Goal: Transaction & Acquisition: Purchase product/service

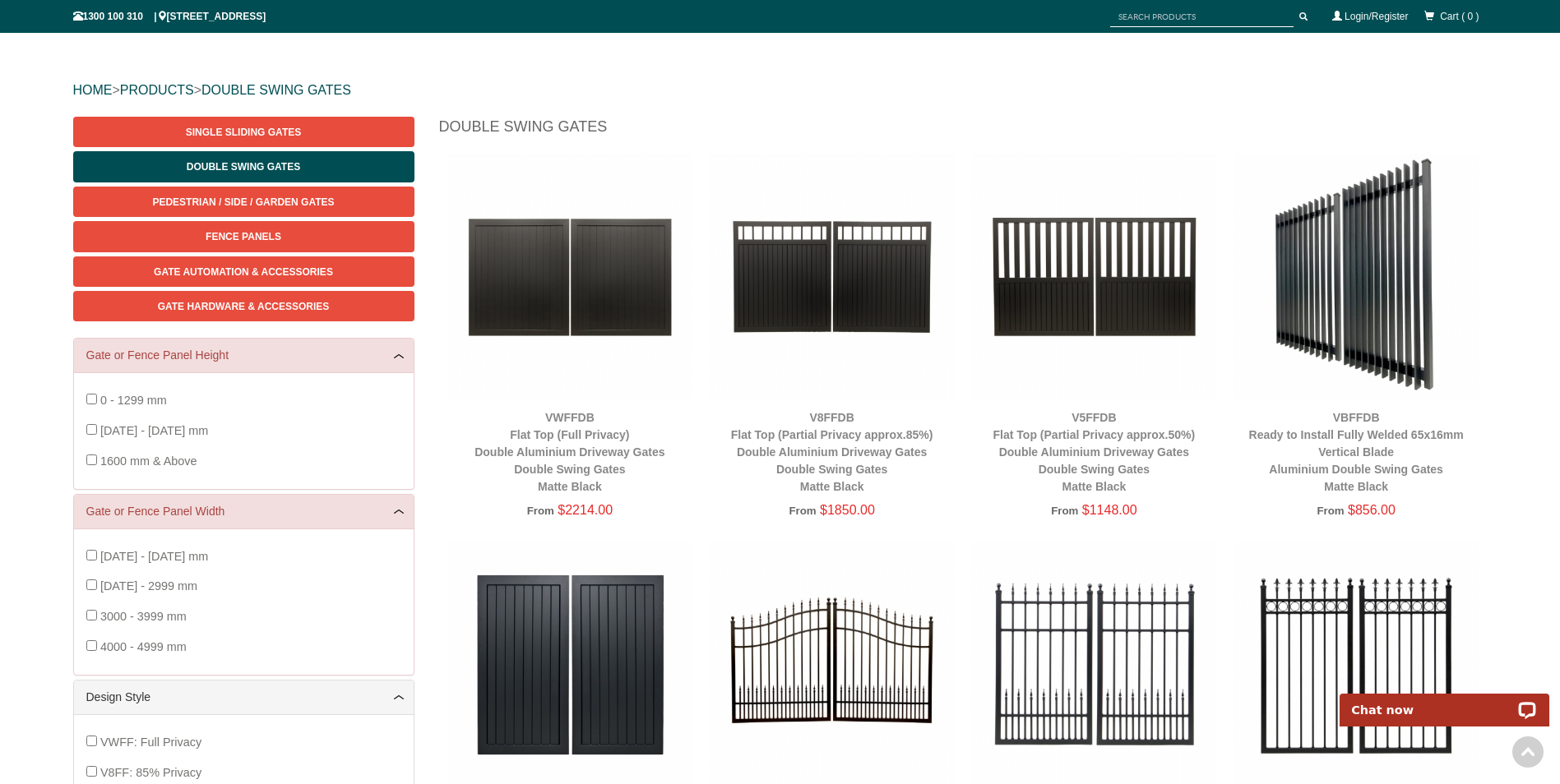
scroll to position [123, 0]
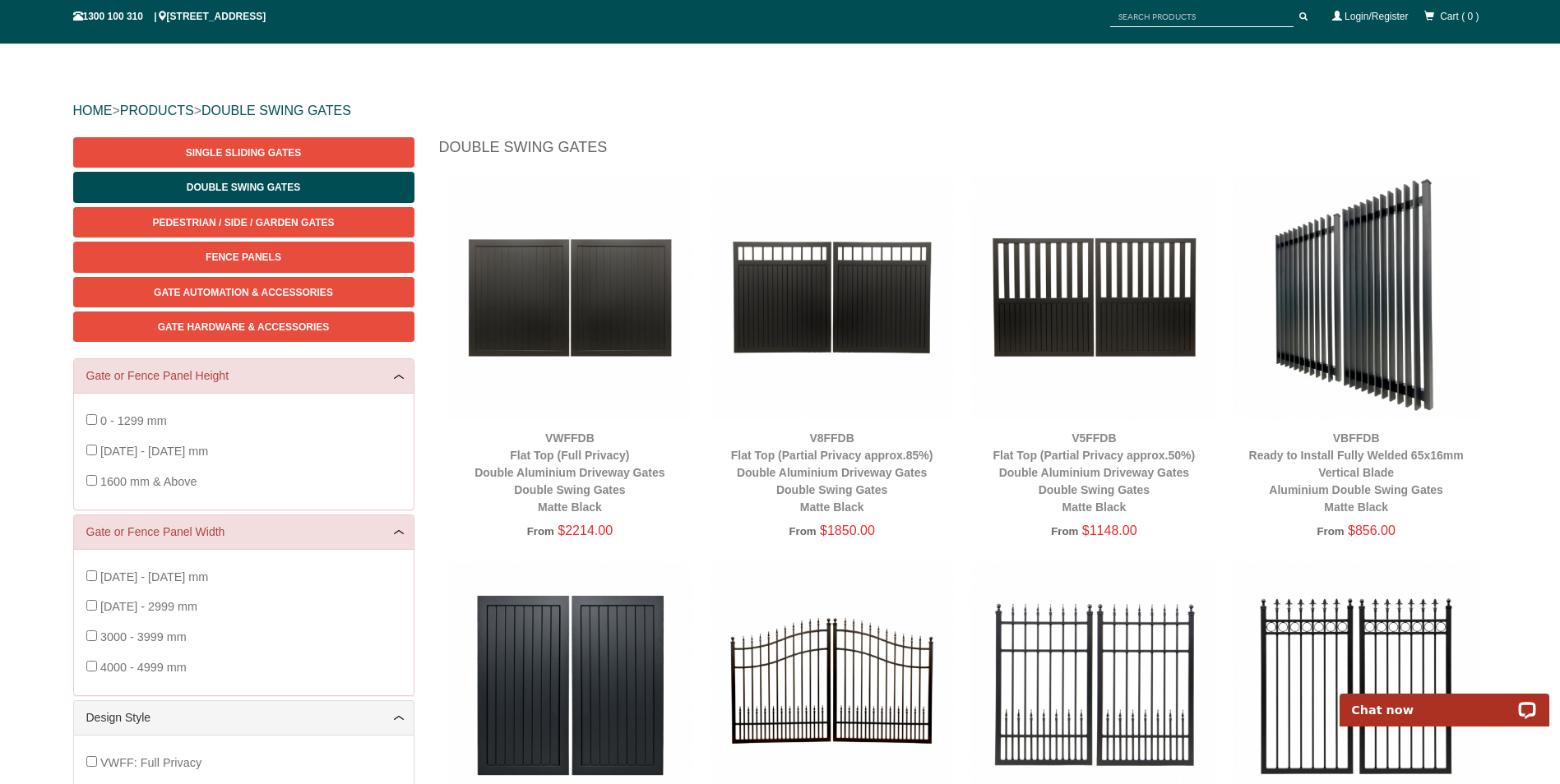
click at [1106, 342] on img at bounding box center [1094, 296] width 246 height 246
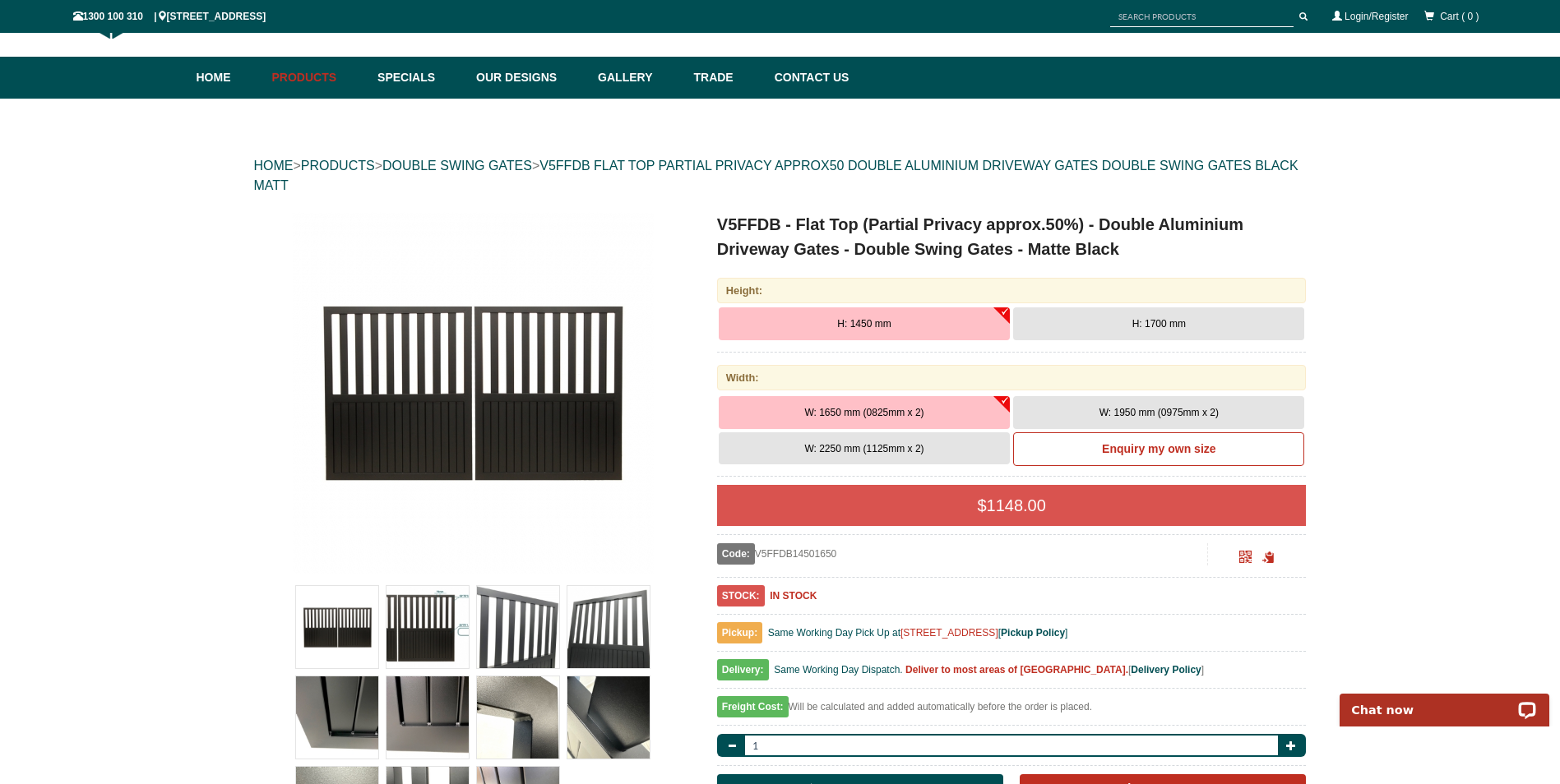
scroll to position [41, 0]
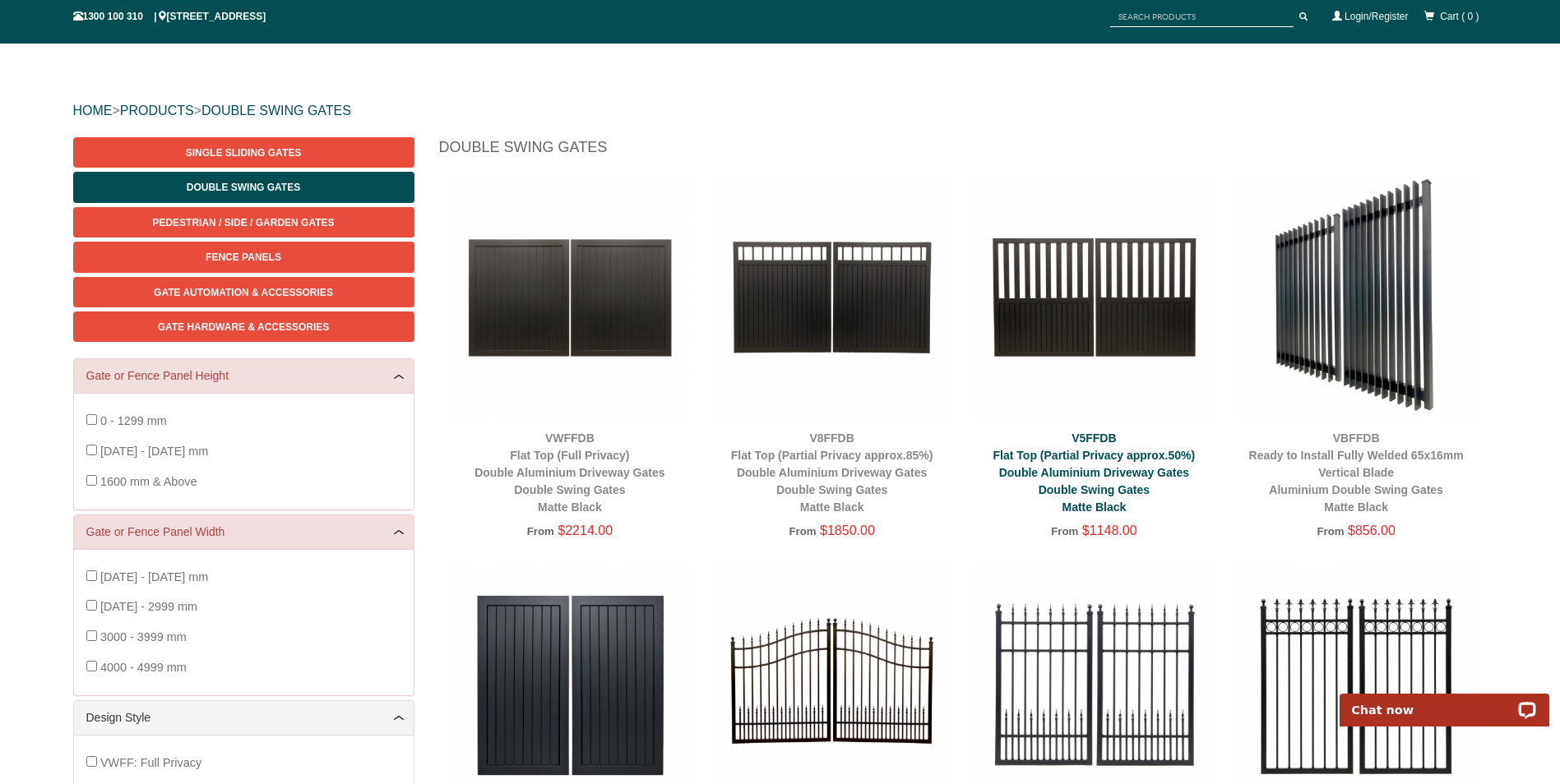
click at [1159, 475] on link "V5FFDB Flat Top (Partial Privacy approx.50%) Double Aluminium Driveway Gates Do…" at bounding box center [1094, 472] width 202 height 82
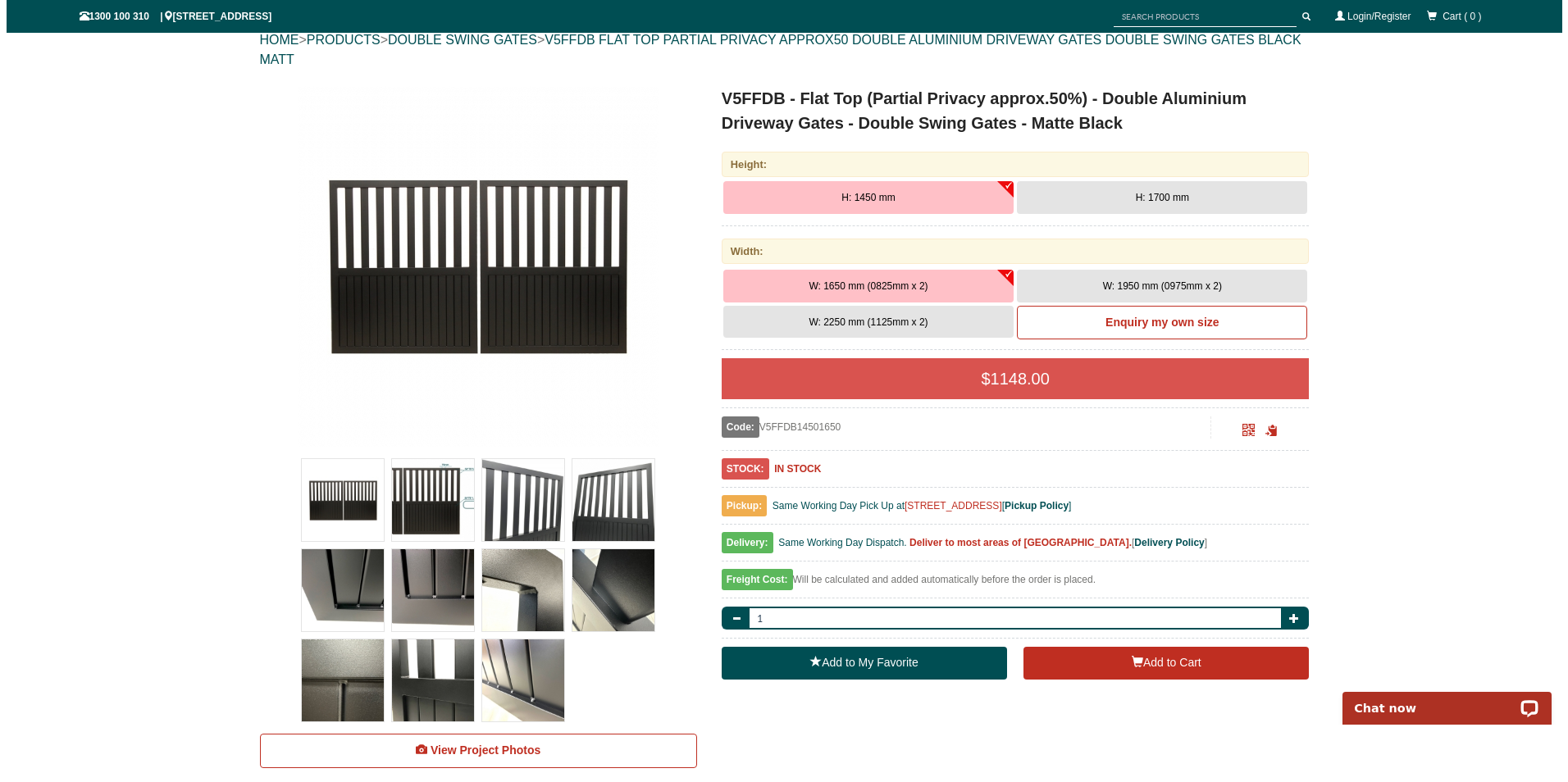
scroll to position [205, 0]
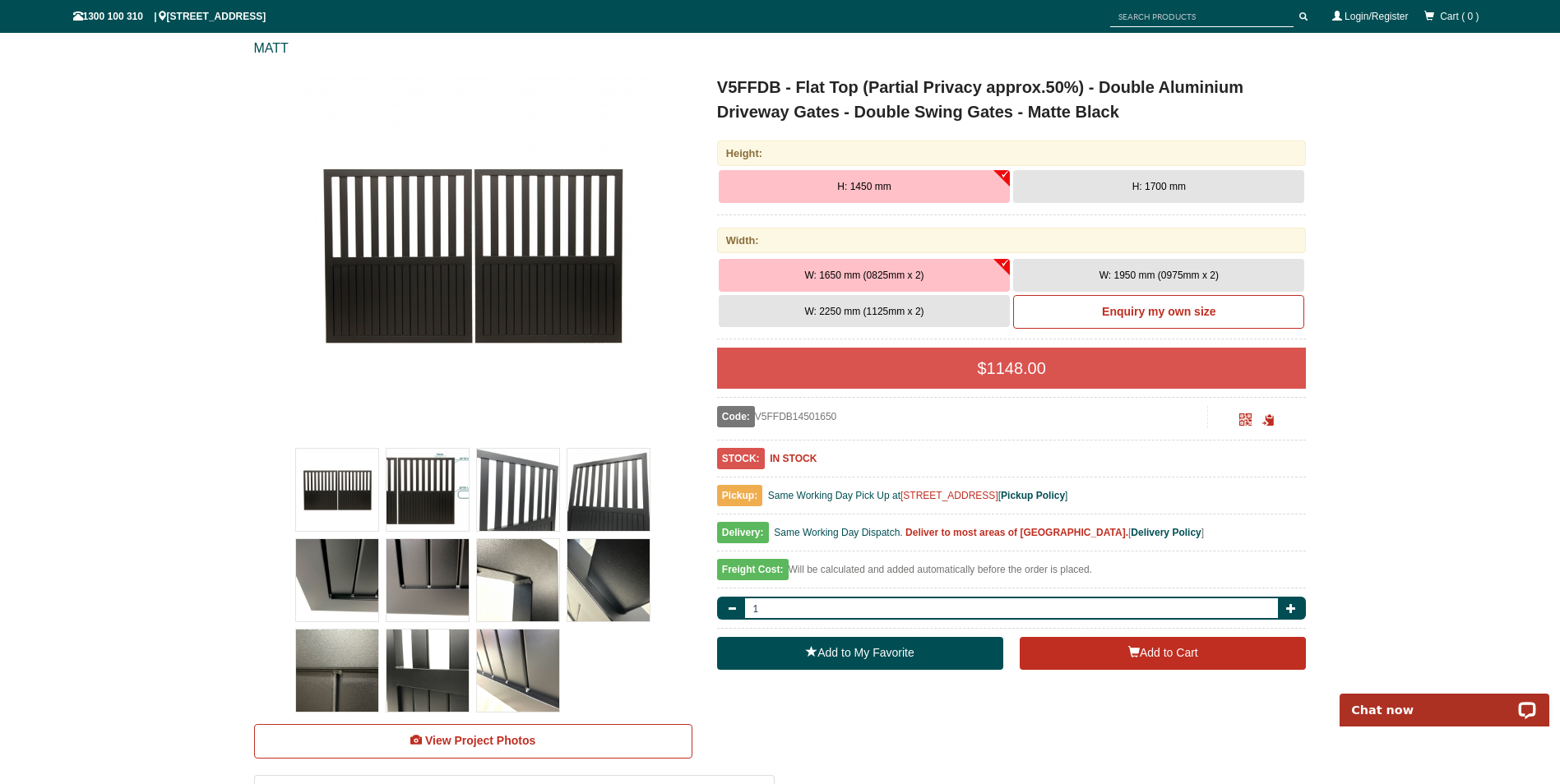
click at [510, 289] on img at bounding box center [473, 255] width 362 height 361
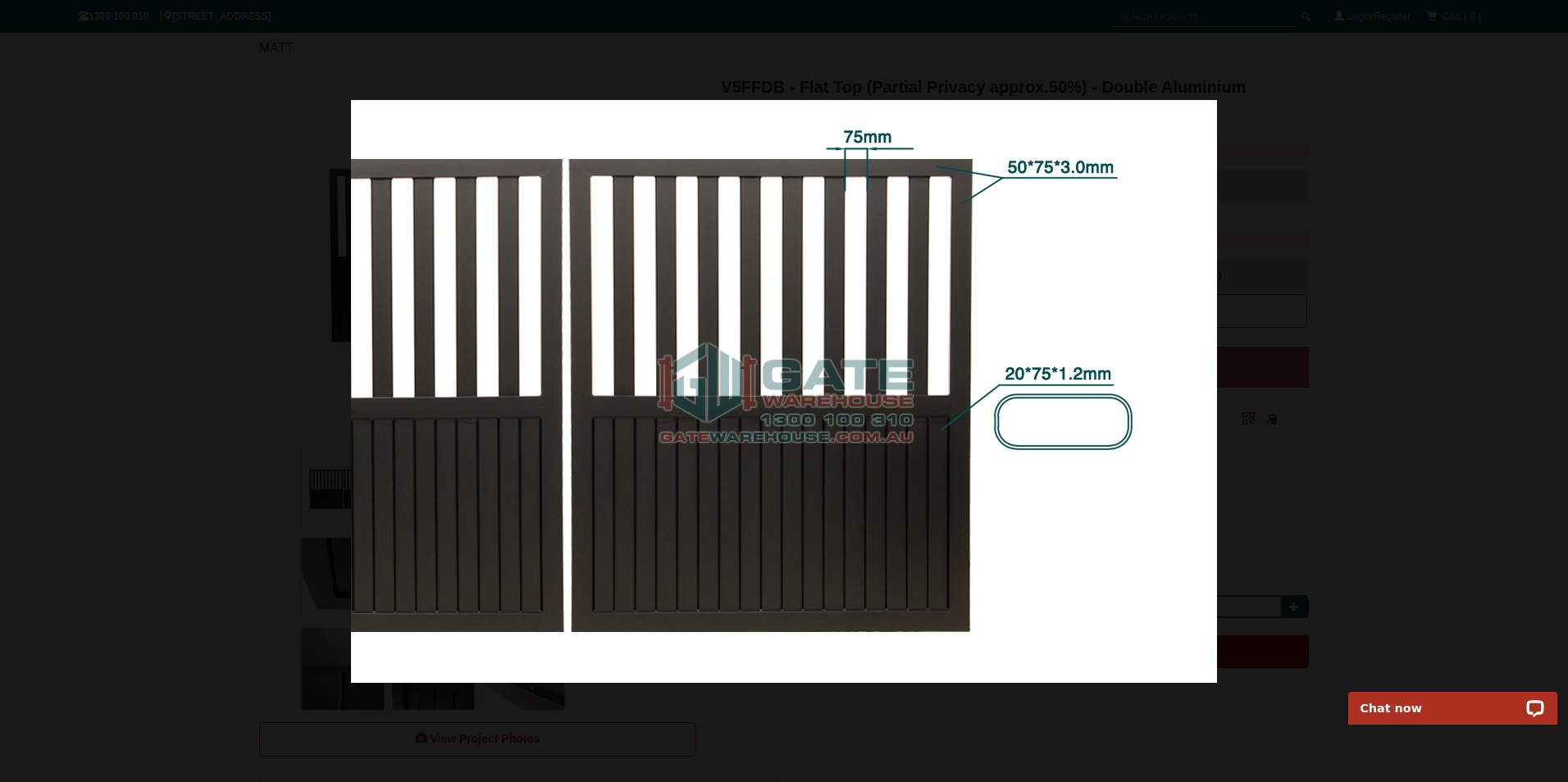
drag, startPoint x: 697, startPoint y: 463, endPoint x: 519, endPoint y: 476, distance: 178.5
click at [519, 476] on img at bounding box center [784, 391] width 866 height 583
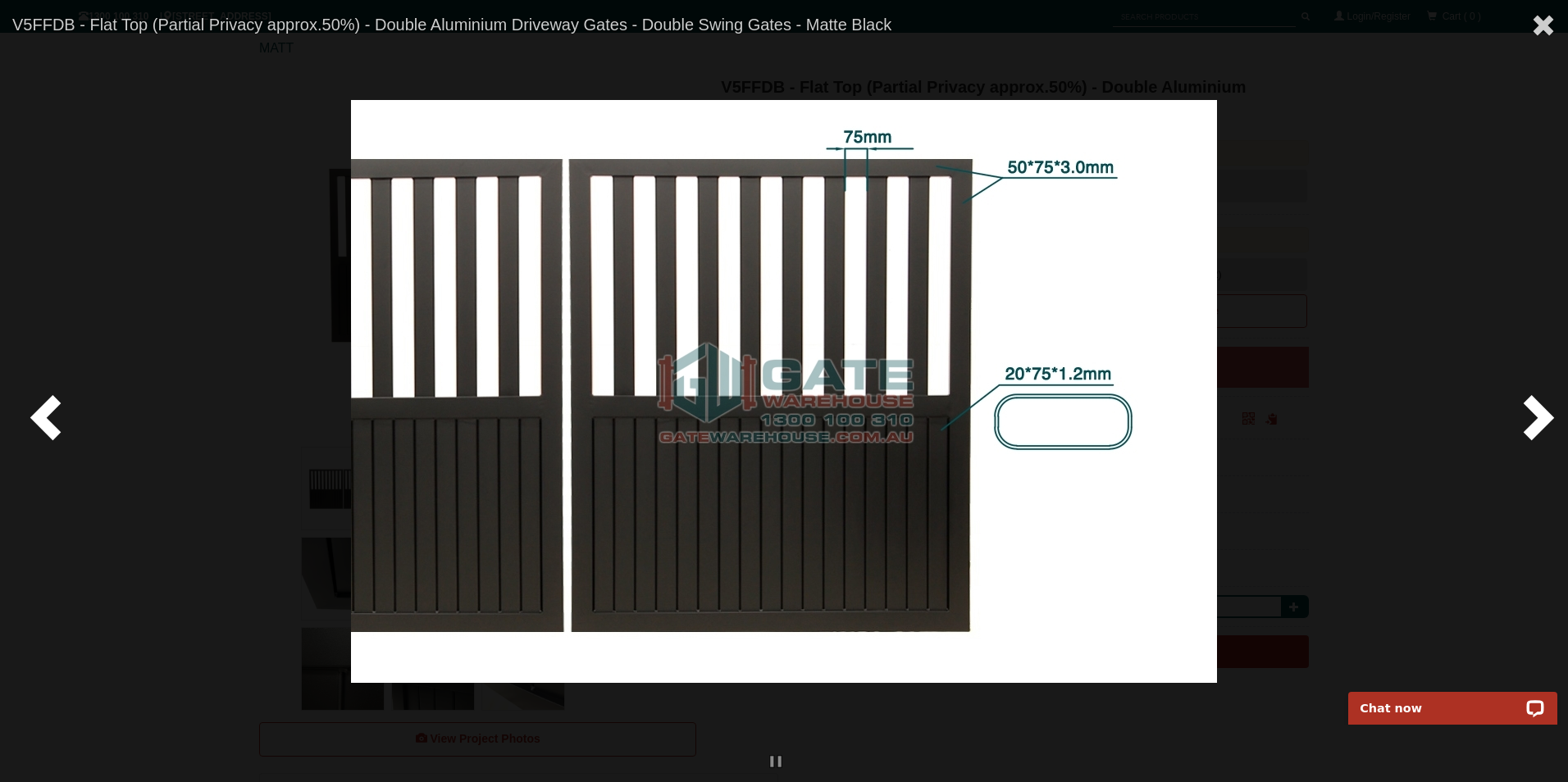
click at [1532, 433] on span at bounding box center [1535, 416] width 49 height 49
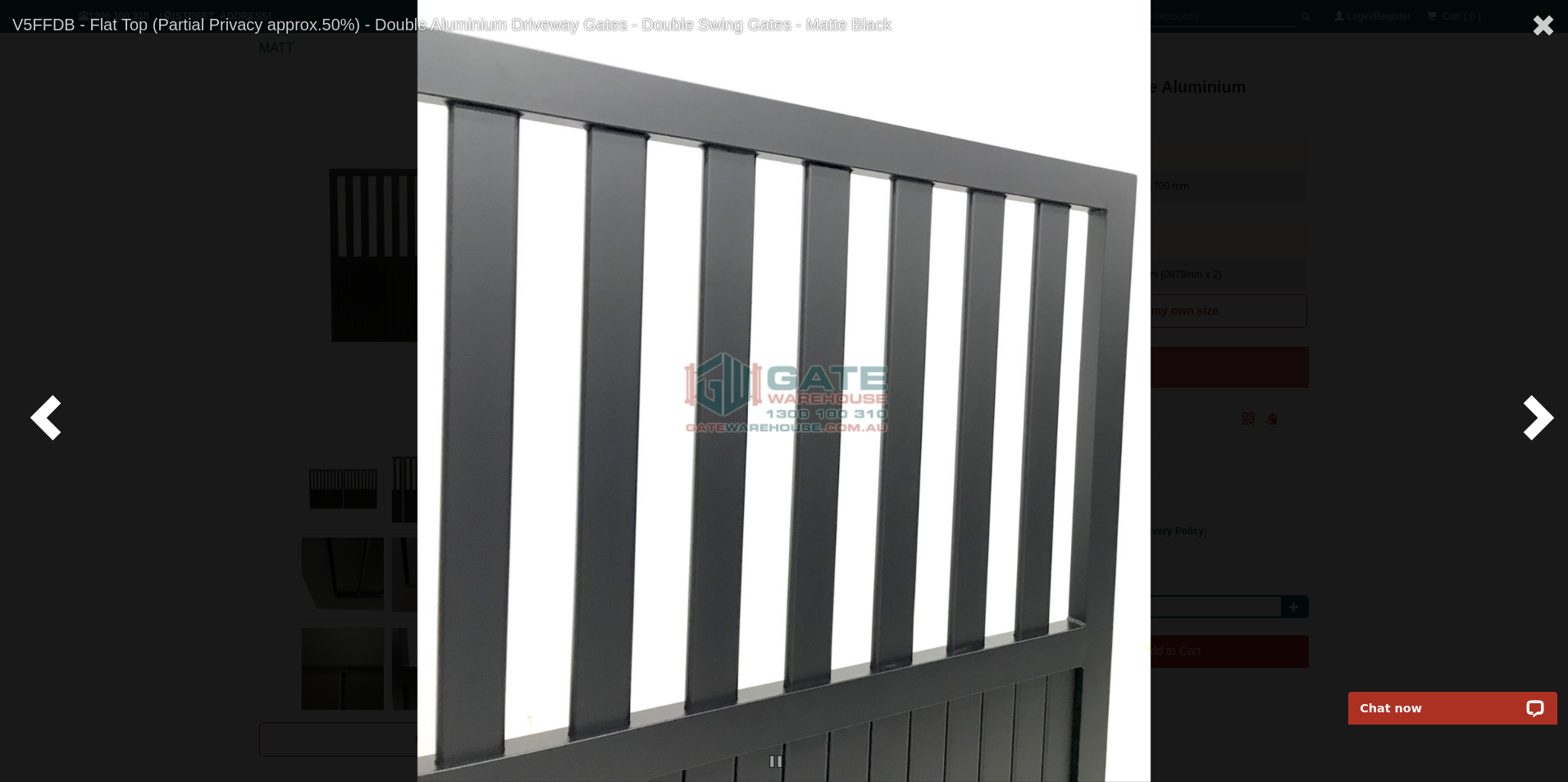
click at [1532, 433] on span at bounding box center [1535, 416] width 49 height 49
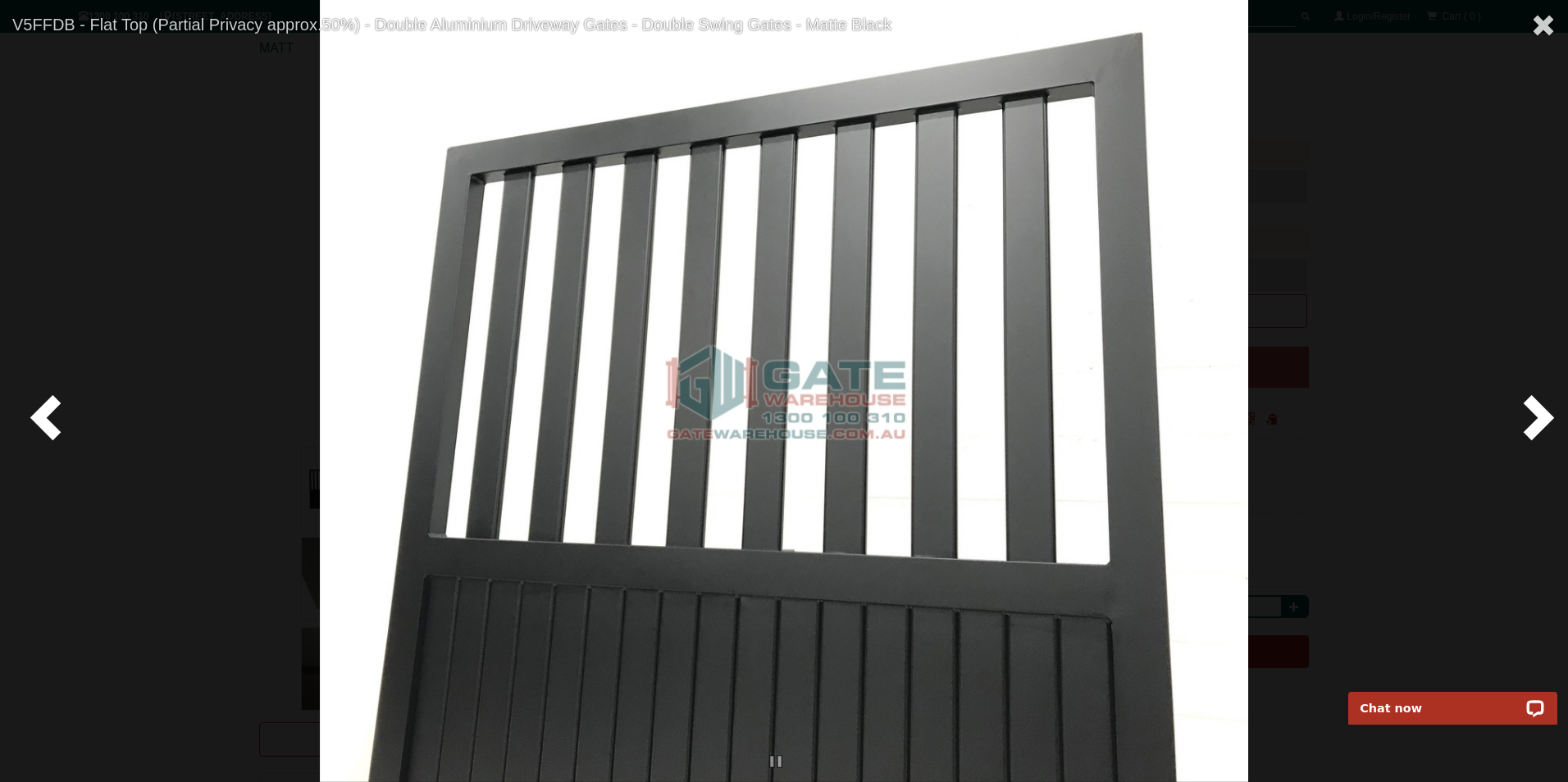
click at [44, 391] on span at bounding box center [49, 416] width 49 height 49
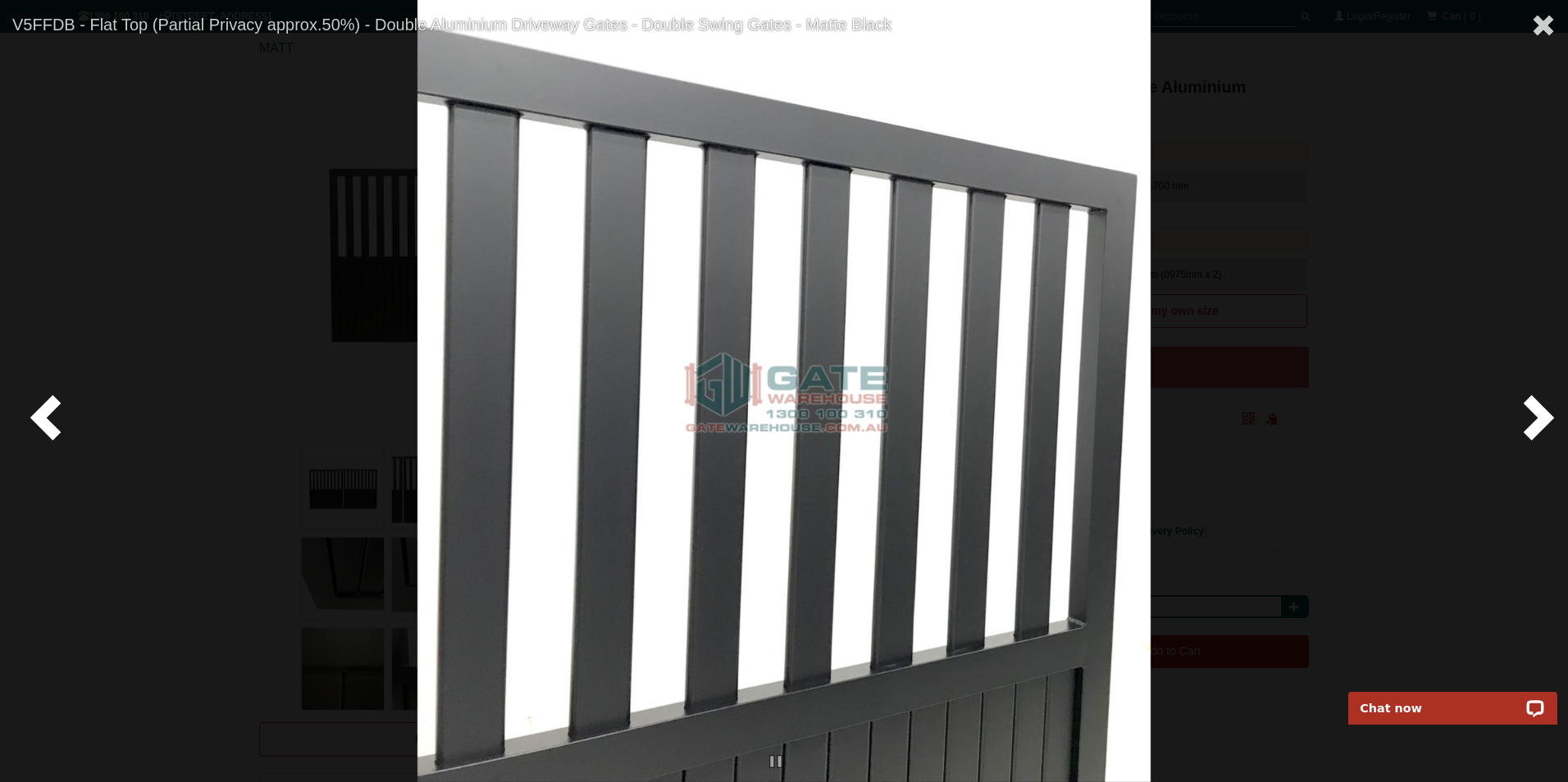
click at [44, 391] on span at bounding box center [49, 416] width 49 height 49
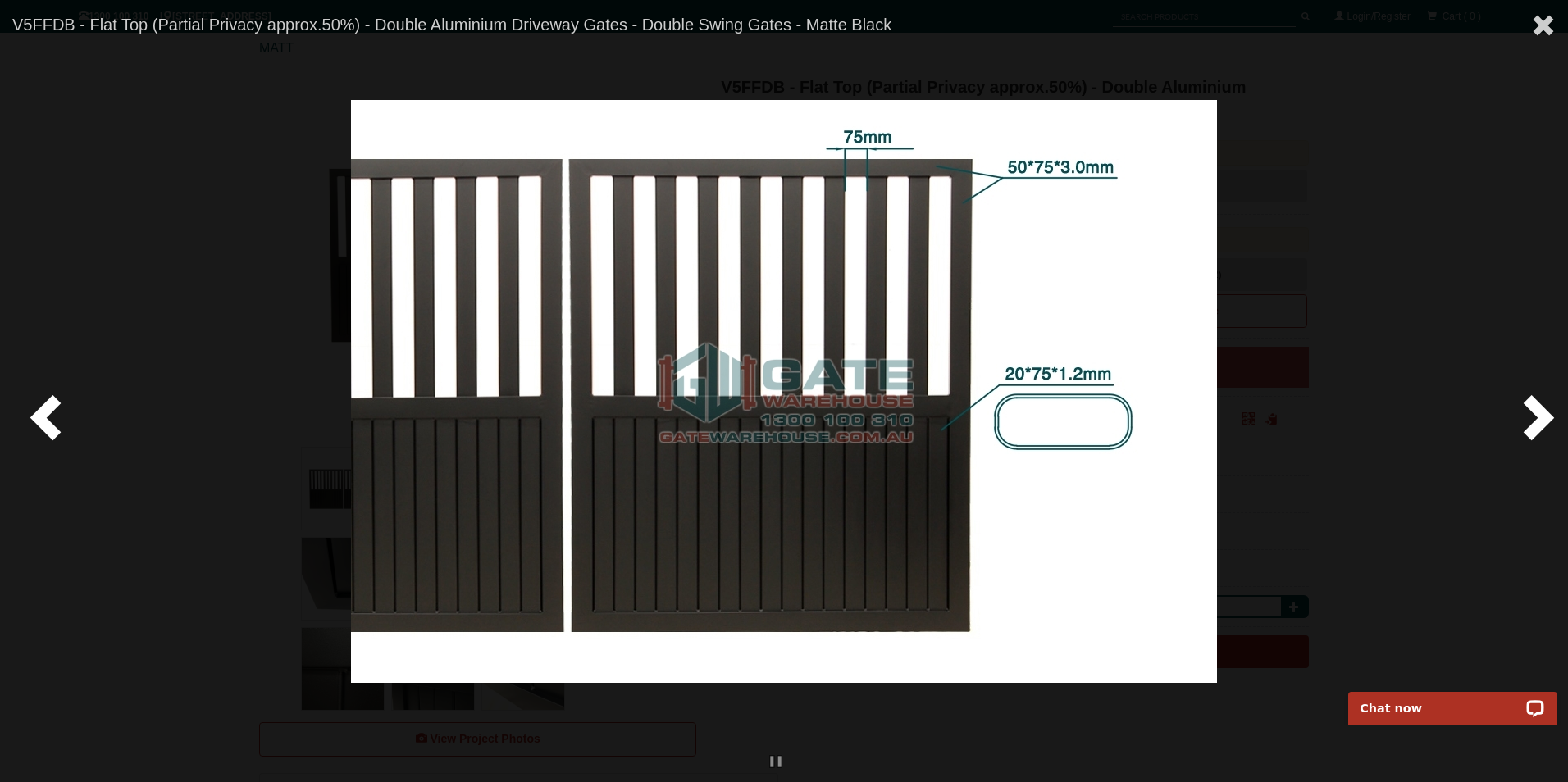
click at [44, 391] on span at bounding box center [49, 416] width 49 height 49
click at [64, 428] on span at bounding box center [49, 416] width 49 height 49
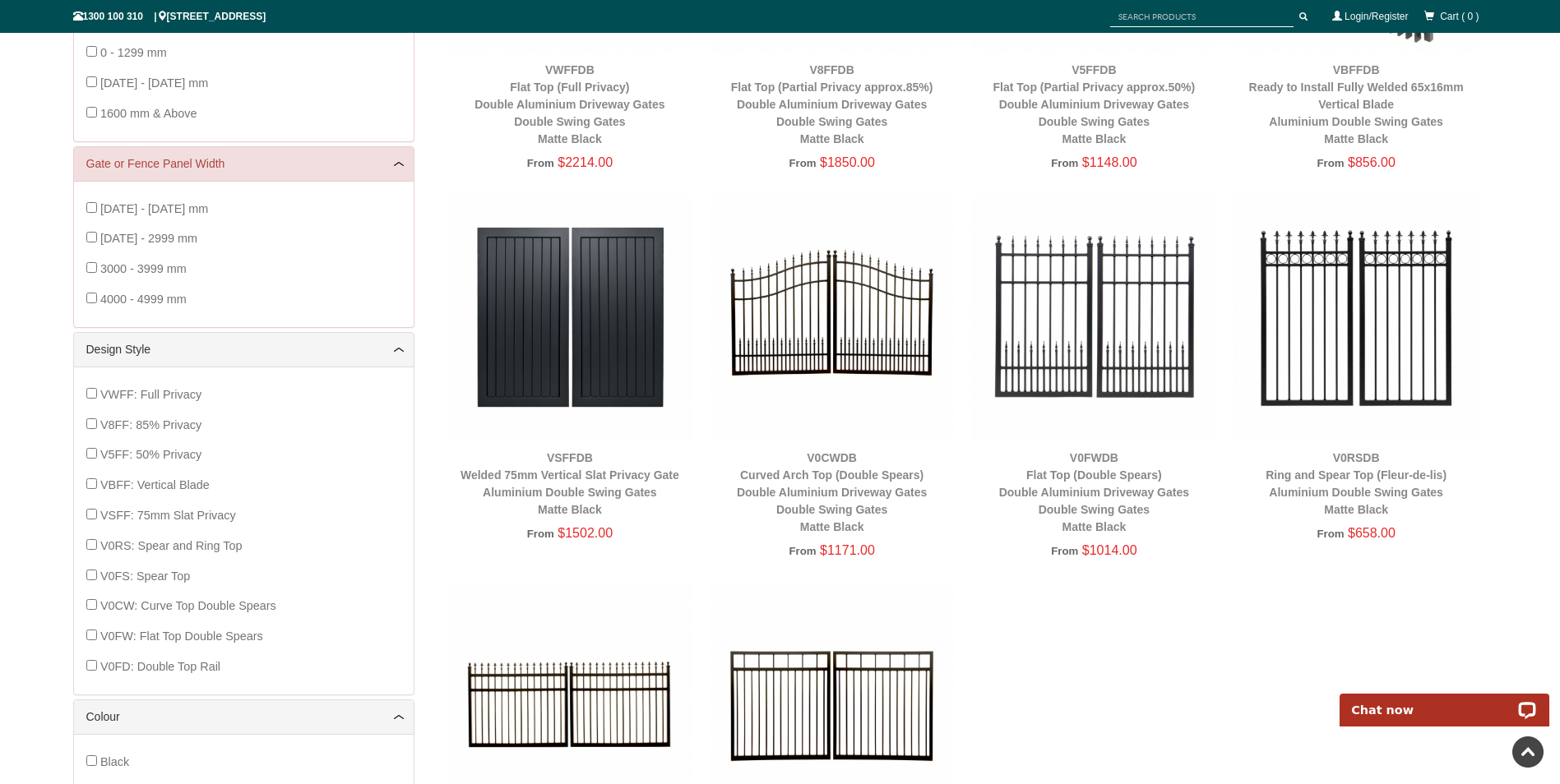
scroll to position [493, 0]
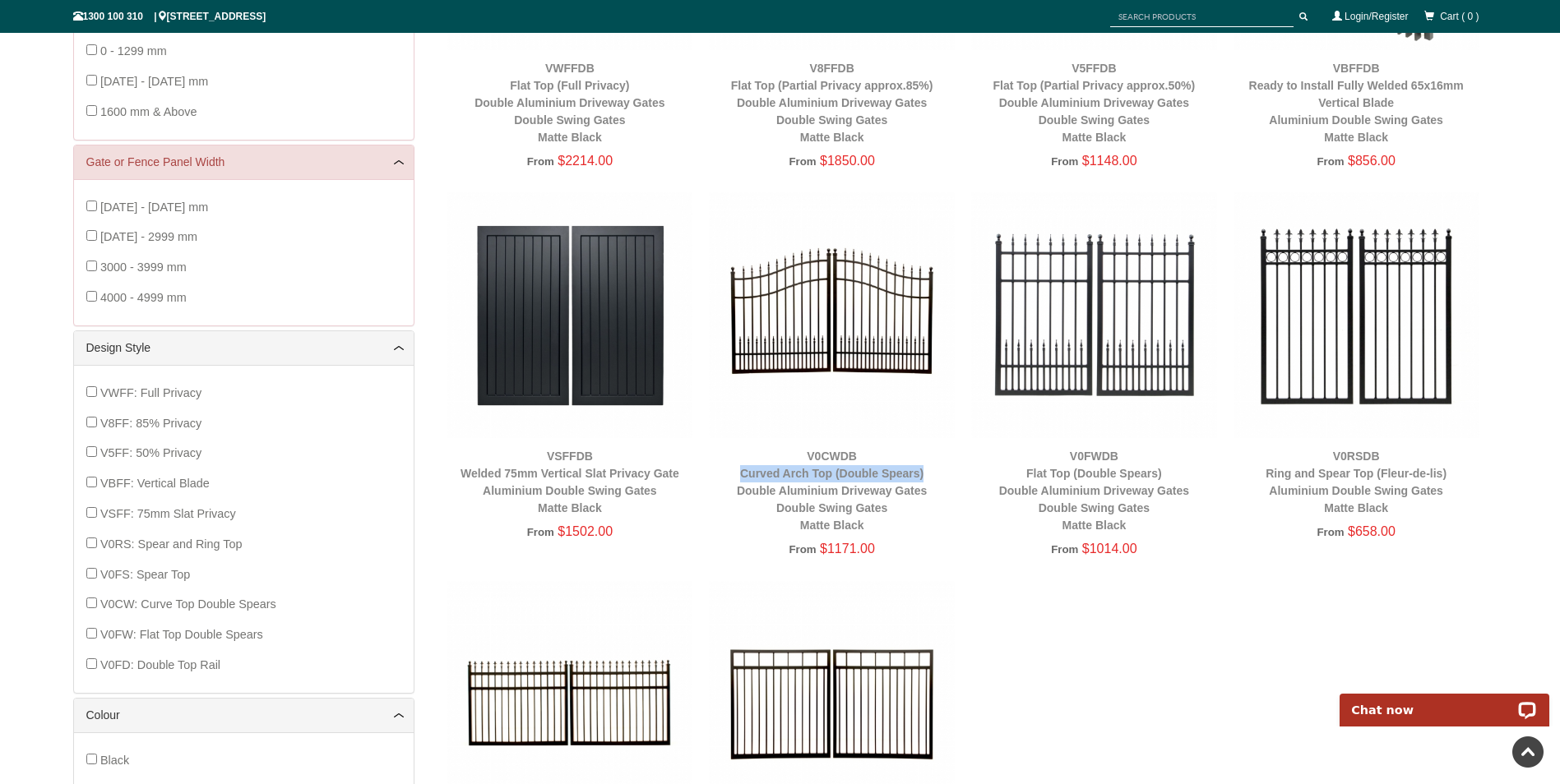
drag, startPoint x: 735, startPoint y: 475, endPoint x: 925, endPoint y: 475, distance: 190.0
click at [925, 475] on div "V0CWDB Curved Arch Top (Double Spears) Double Aluminium Driveway Gates Double S…" at bounding box center [831, 491] width 246 height 87
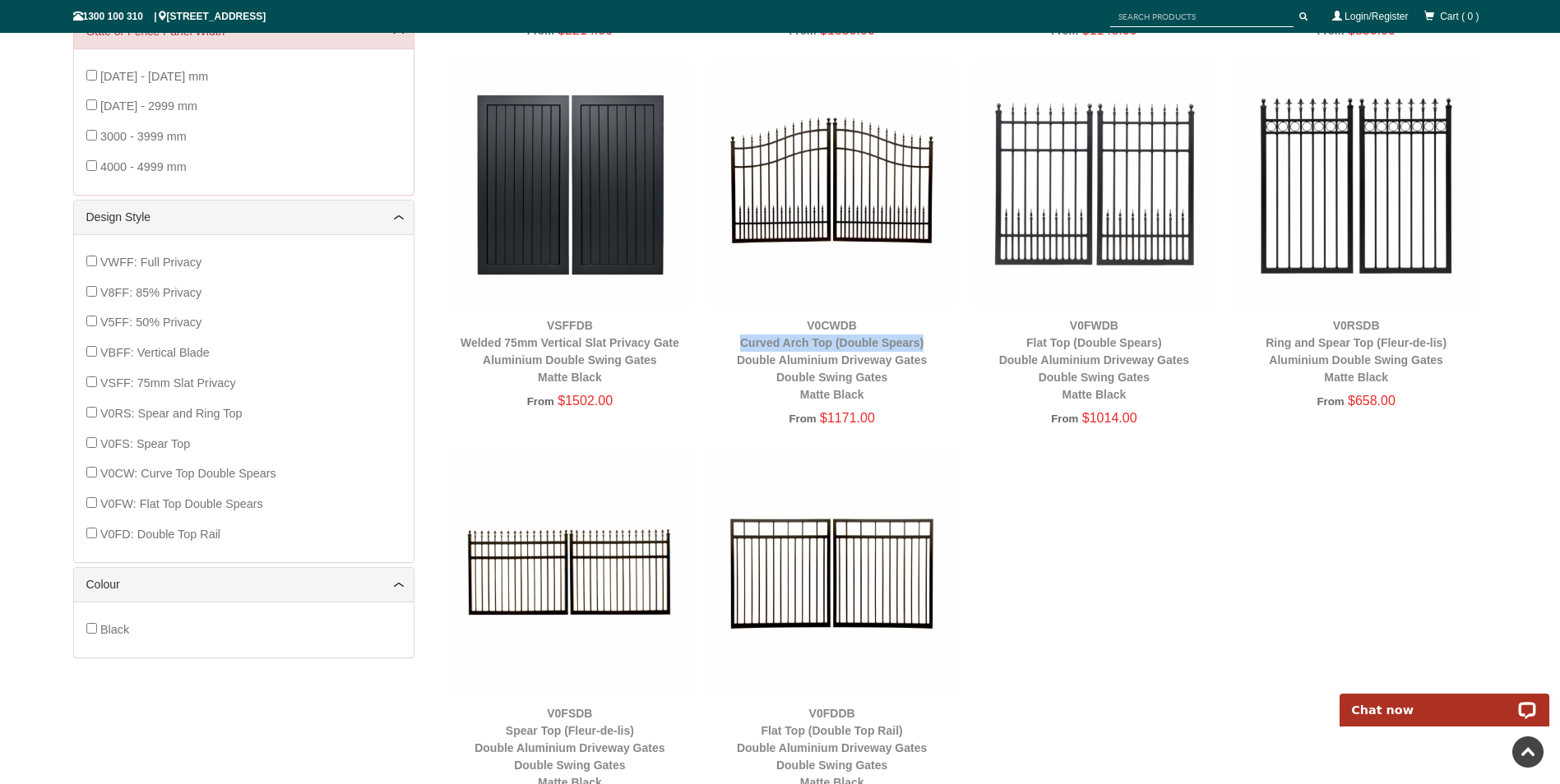
scroll to position [904, 0]
